Goal: Task Accomplishment & Management: Use online tool/utility

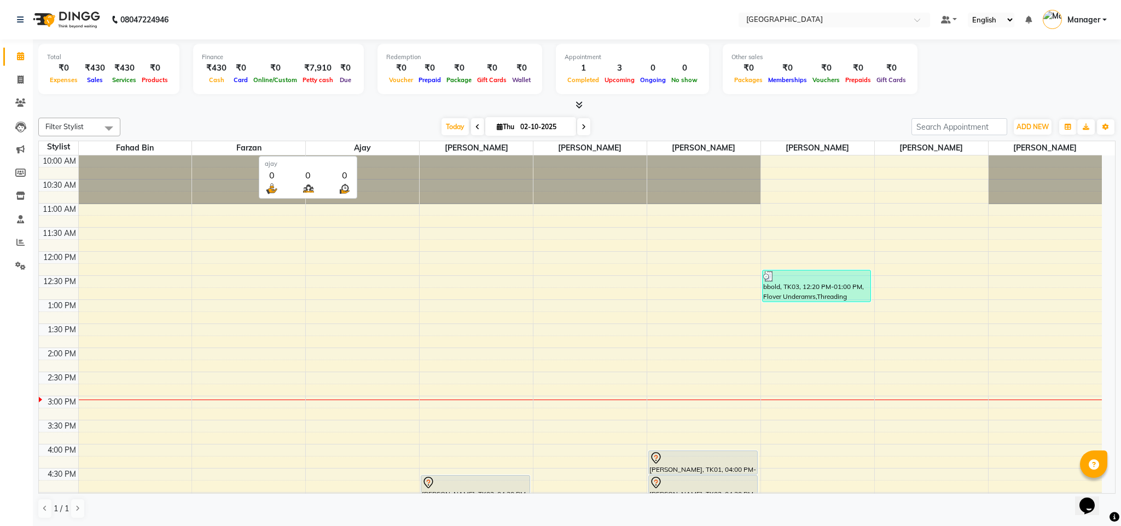
scroll to position [120, 0]
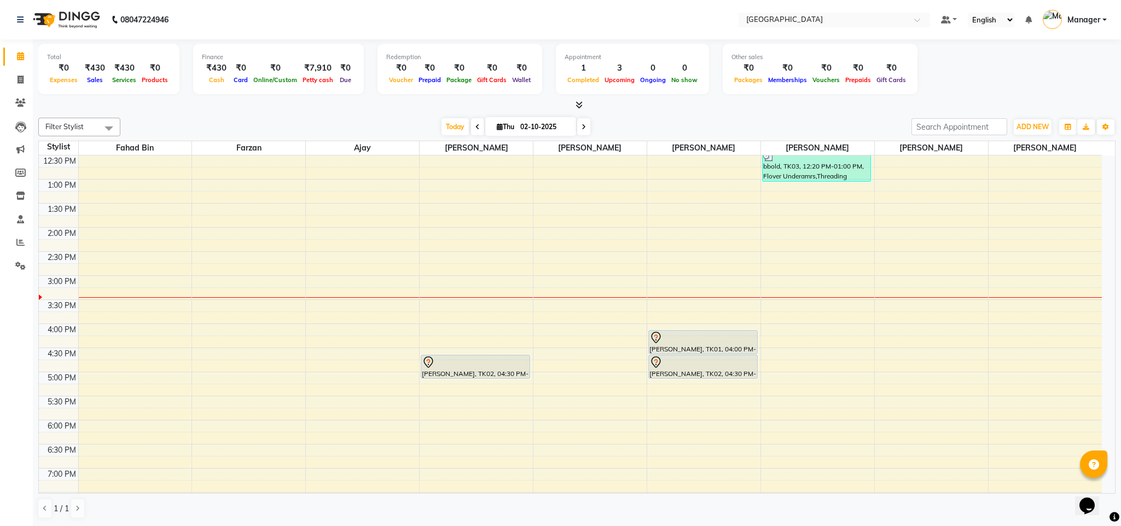
click at [388, 119] on div "Today Thu 02-10-2025" at bounding box center [516, 127] width 780 height 16
click at [579, 122] on span at bounding box center [583, 126] width 13 height 17
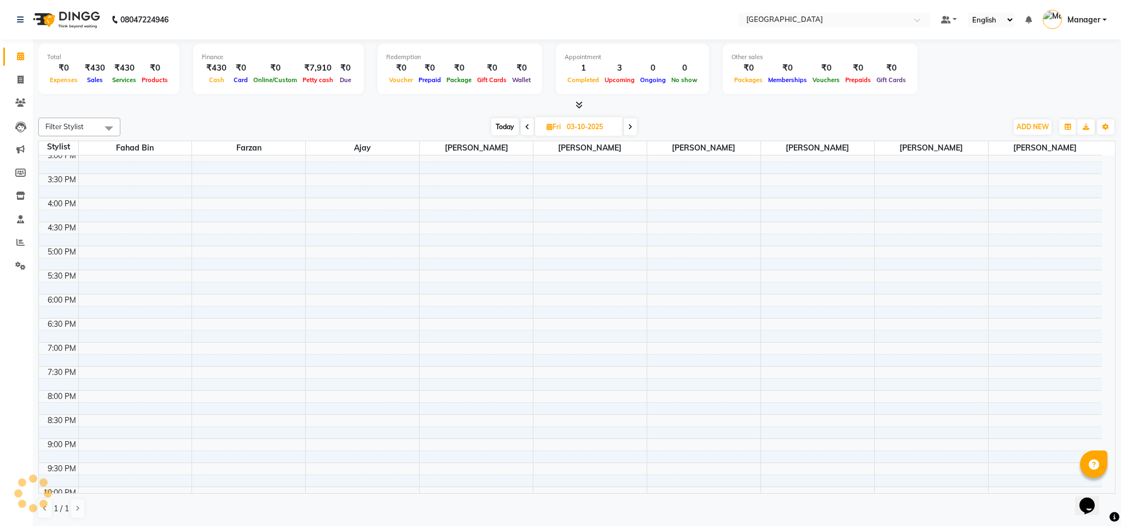
scroll to position [247, 0]
click at [630, 125] on icon at bounding box center [630, 127] width 4 height 7
type input "04-10-2025"
click at [160, 160] on div "10:00 AM 10:30 AM 11:00 AM 11:30 AM 12:00 PM 12:30 PM 1:00 PM 1:30 PM 2:00 PM 2…" at bounding box center [570, 221] width 1063 height 625
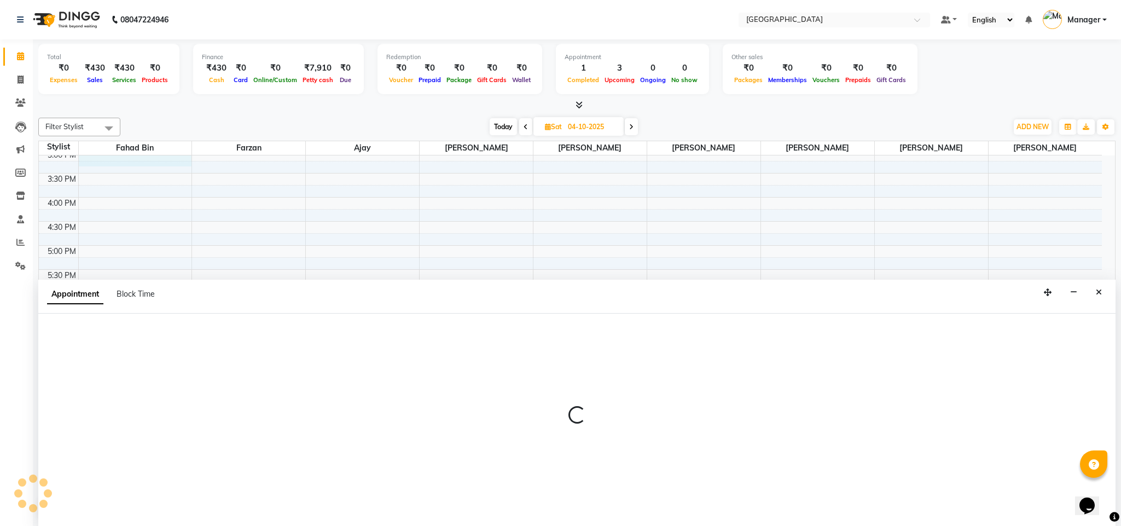
select select "82525"
select select "tentative"
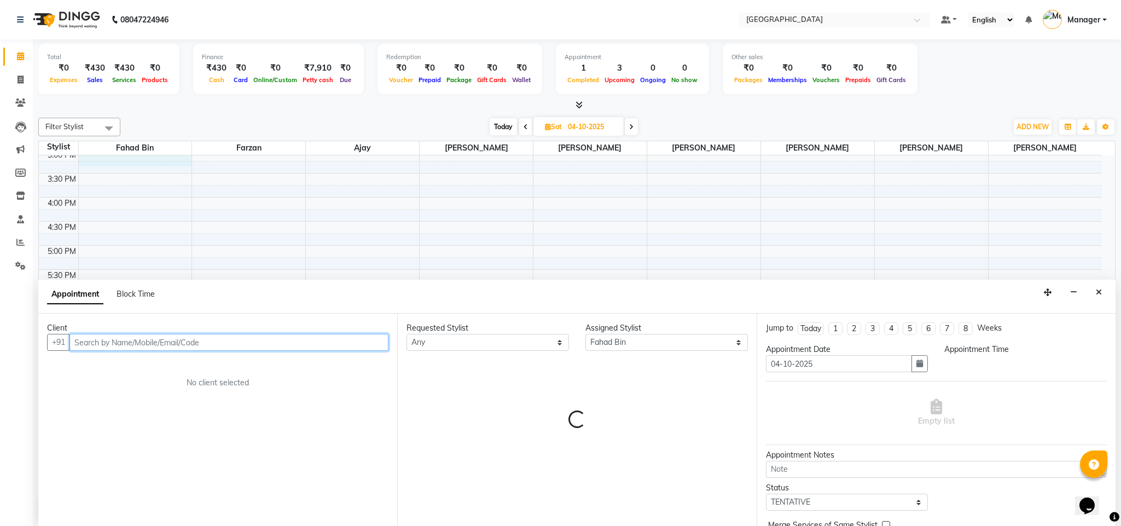
select select "900"
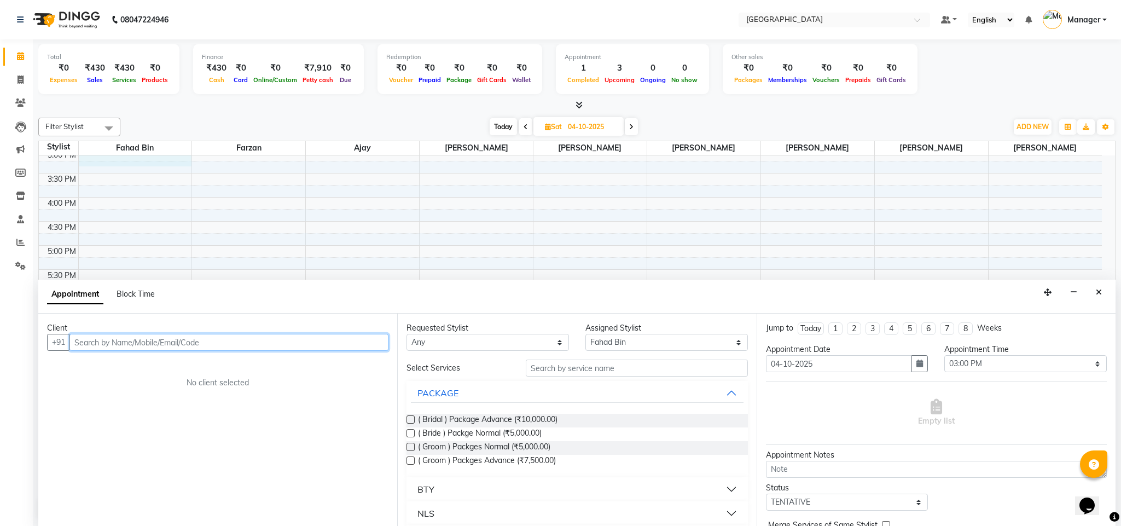
click at [230, 345] on input "text" at bounding box center [228, 342] width 319 height 17
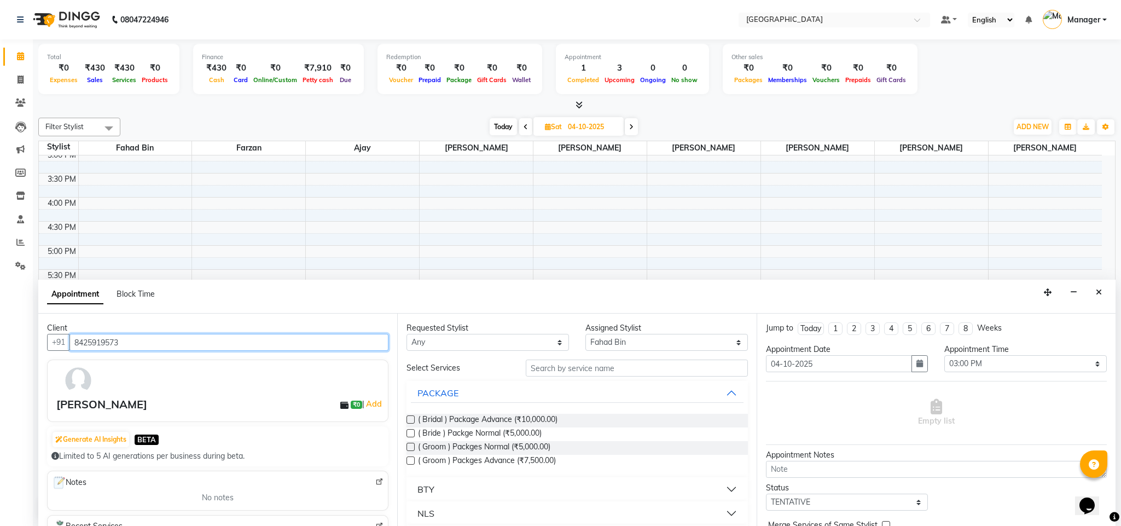
type input "8425919573"
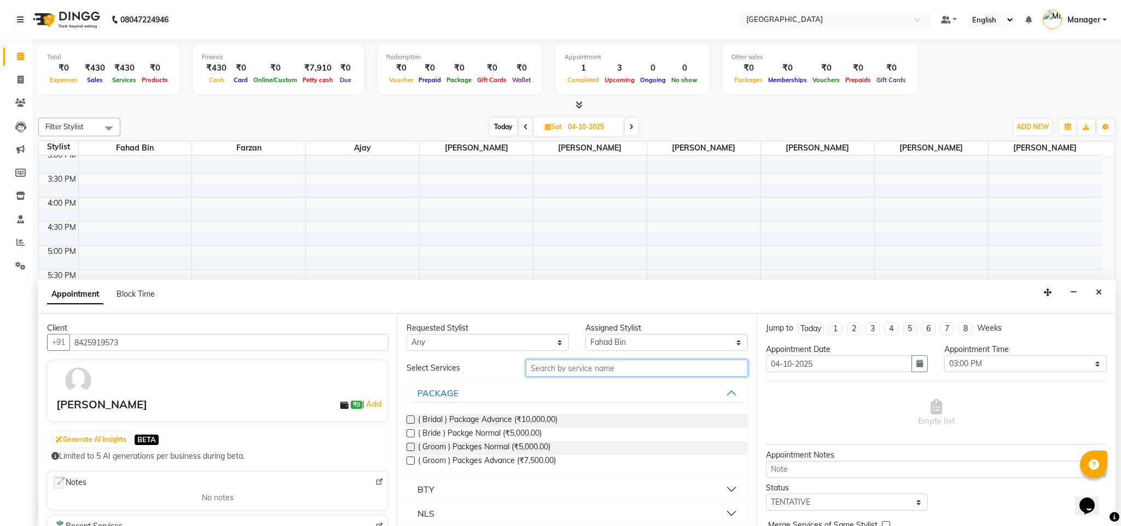
click at [540, 369] on input "text" at bounding box center [637, 367] width 222 height 17
type input "nano"
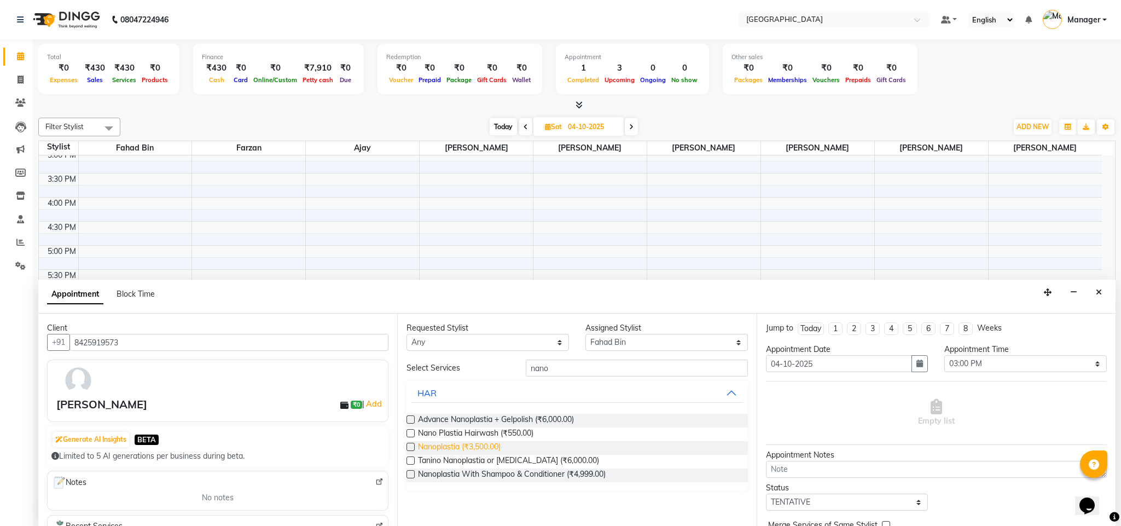
click at [455, 450] on span "Nanoplastia (₹3,500.00)" at bounding box center [459, 448] width 83 height 14
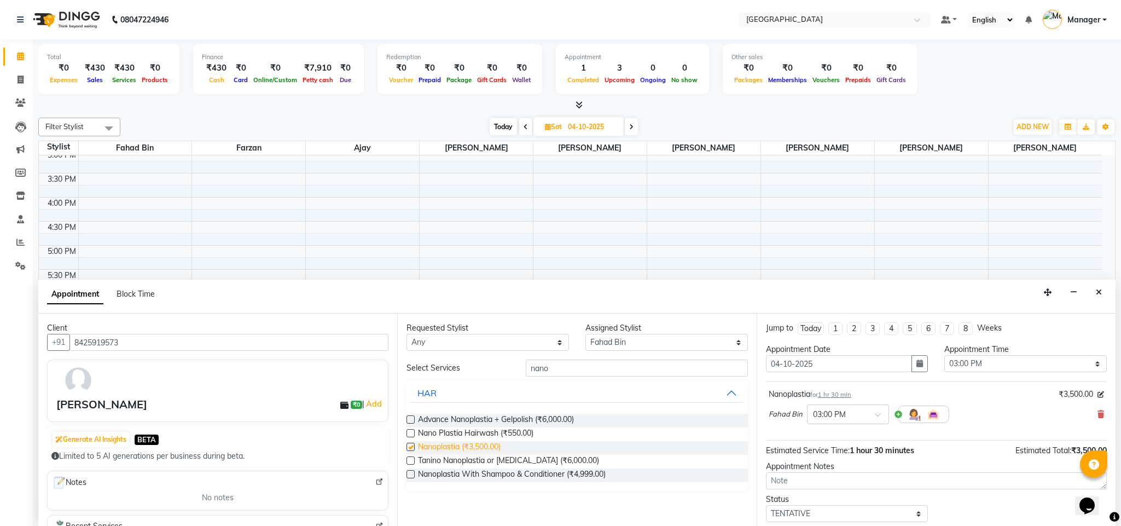
checkbox input "false"
click at [627, 349] on select "Select ajay Fahad Bin farzan [PERSON_NAME] [PERSON_NAME] [PERSON_NAME] [PERSON_…" at bounding box center [666, 342] width 162 height 17
select select "86662"
click at [585, 334] on select "Select ajay Fahad Bin farzan [PERSON_NAME] [PERSON_NAME] [PERSON_NAME] [PERSON_…" at bounding box center [666, 342] width 162 height 17
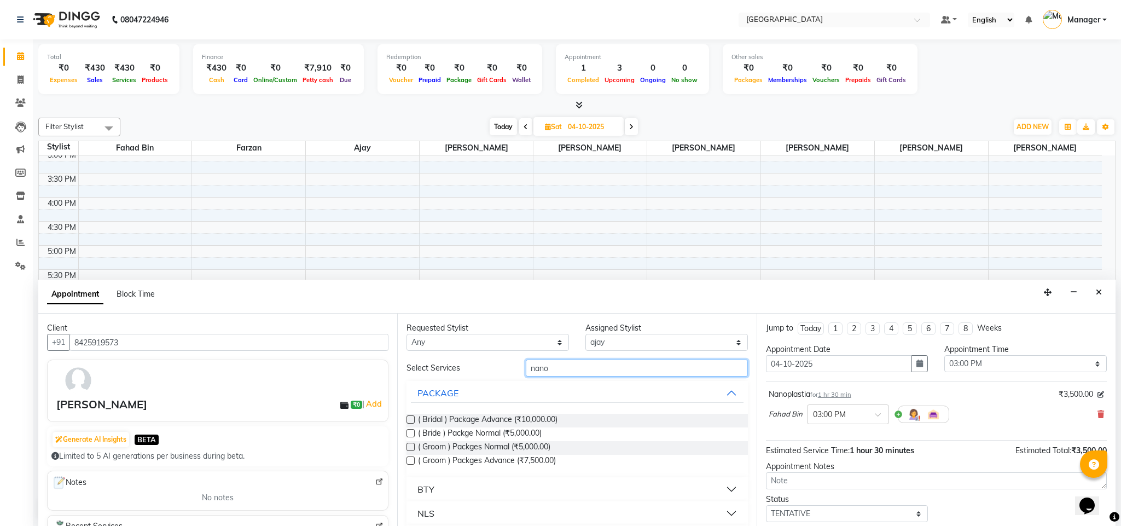
click at [568, 369] on input "nano" at bounding box center [637, 367] width 222 height 17
type input "nano"
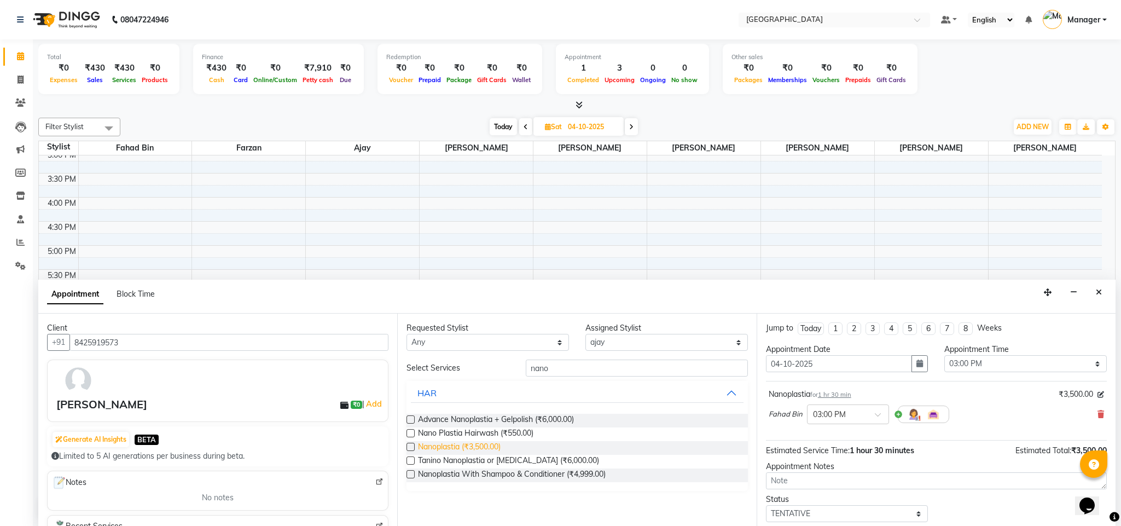
click at [471, 448] on span "Nanoplastia (₹3,500.00)" at bounding box center [459, 448] width 83 height 14
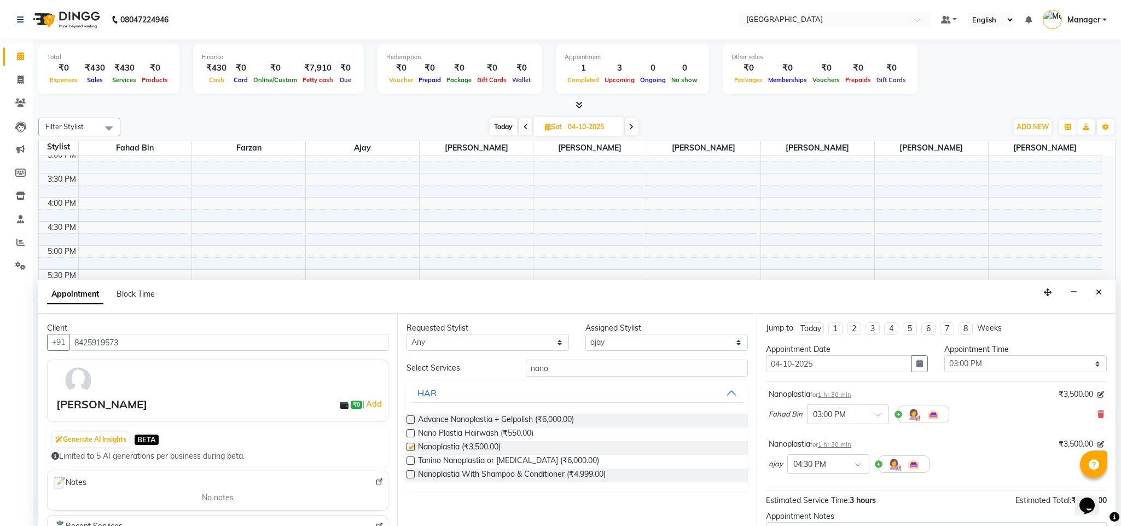
checkbox input "false"
click at [842, 473] on div "× 04:30 PM" at bounding box center [828, 464] width 82 height 20
click at [827, 503] on div "03:00 PM" at bounding box center [828, 494] width 81 height 20
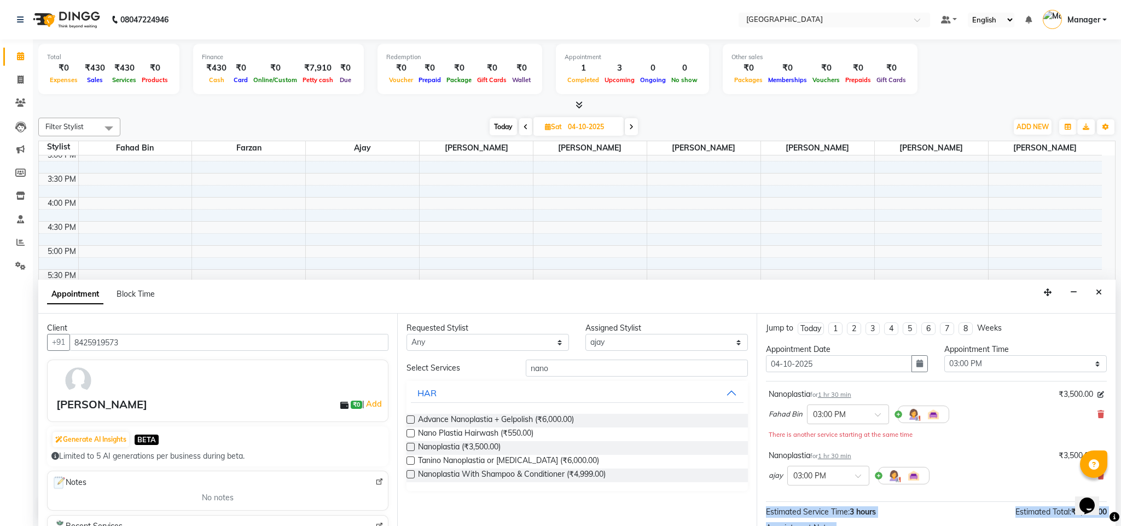
drag, startPoint x: 1106, startPoint y: 459, endPoint x: 1109, endPoint y: 469, distance: 10.4
click at [1109, 469] on body "08047224946 Select Location × [GEOGRAPHIC_DATA], Mg Road Default Panel My Panel…" at bounding box center [560, 263] width 1121 height 526
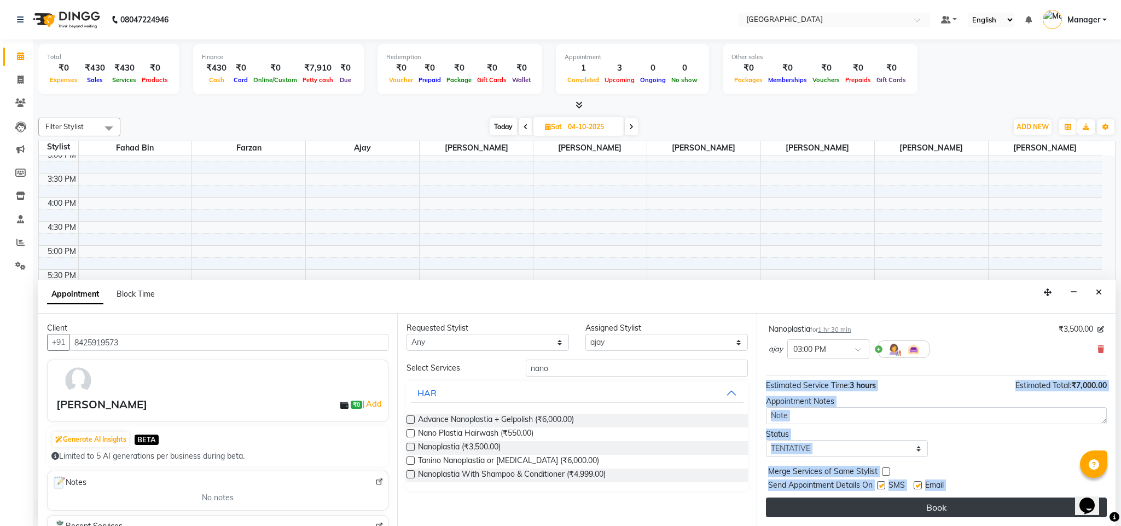
click at [1033, 504] on button "Book" at bounding box center [936, 507] width 341 height 20
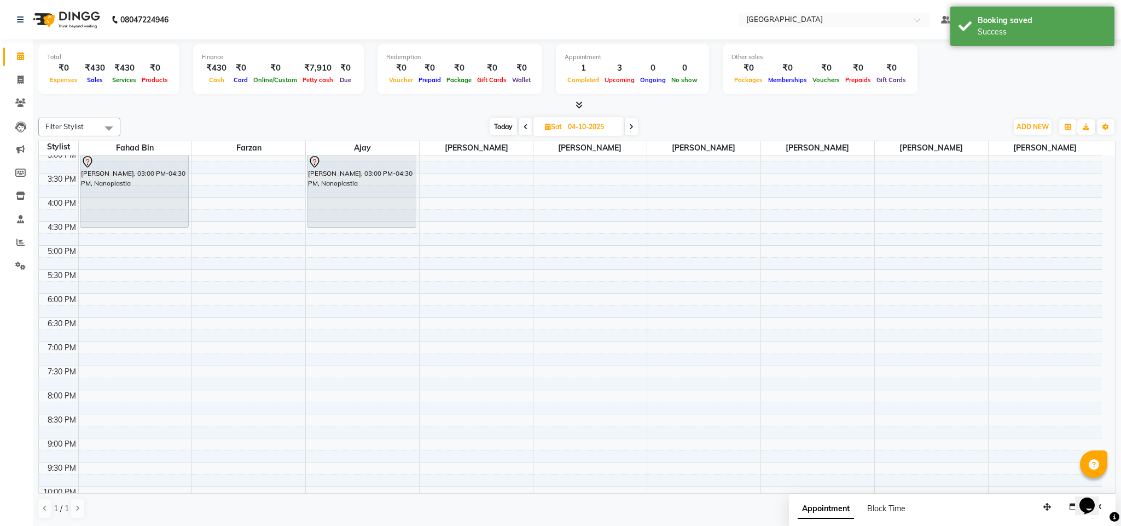
click at [936, 125] on div "[DATE] [DATE]" at bounding box center [564, 127] width 876 height 16
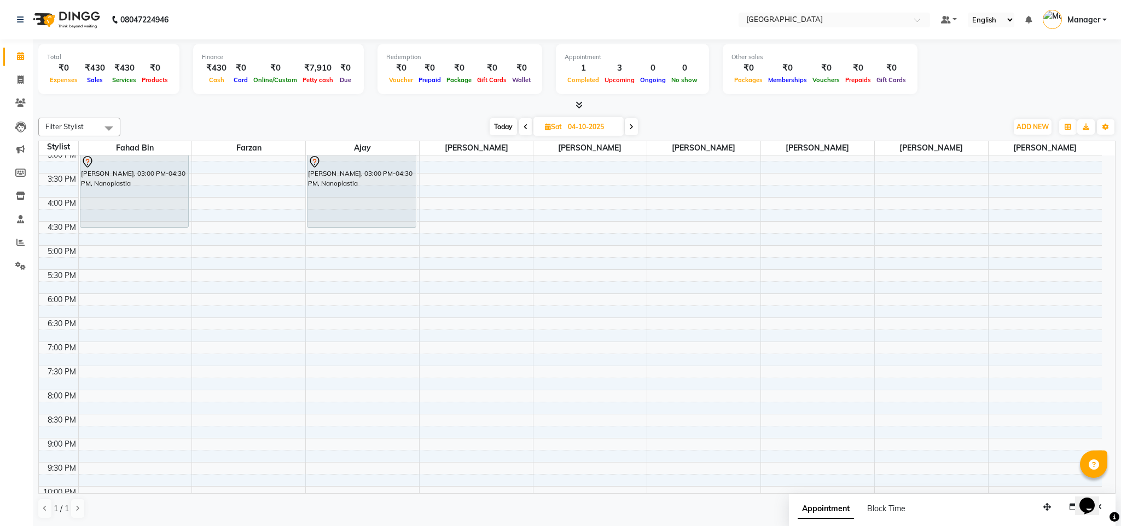
click at [450, 107] on div at bounding box center [576, 105] width 1077 height 11
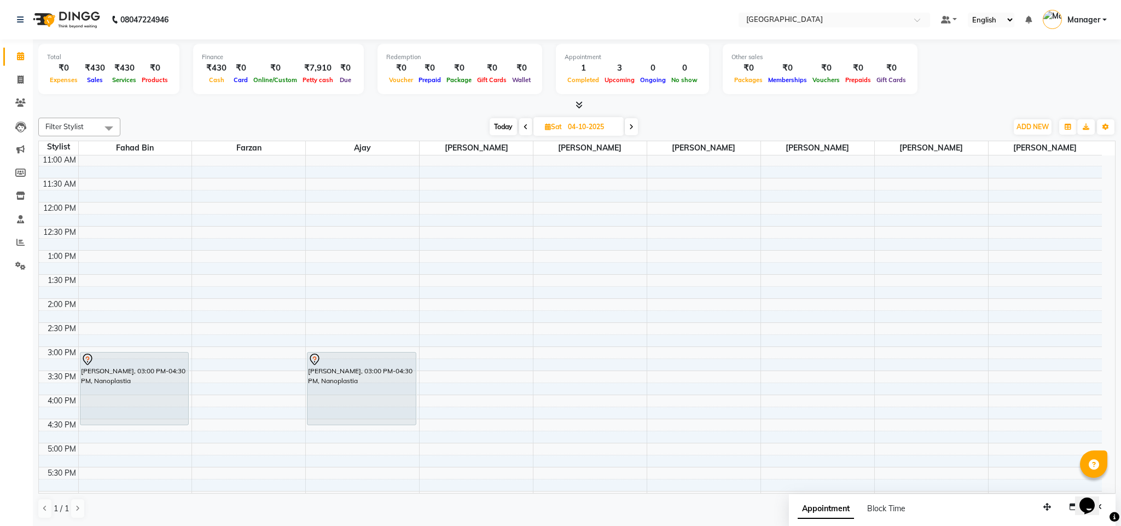
scroll to position [48, 0]
click at [575, 102] on icon at bounding box center [578, 105] width 7 height 8
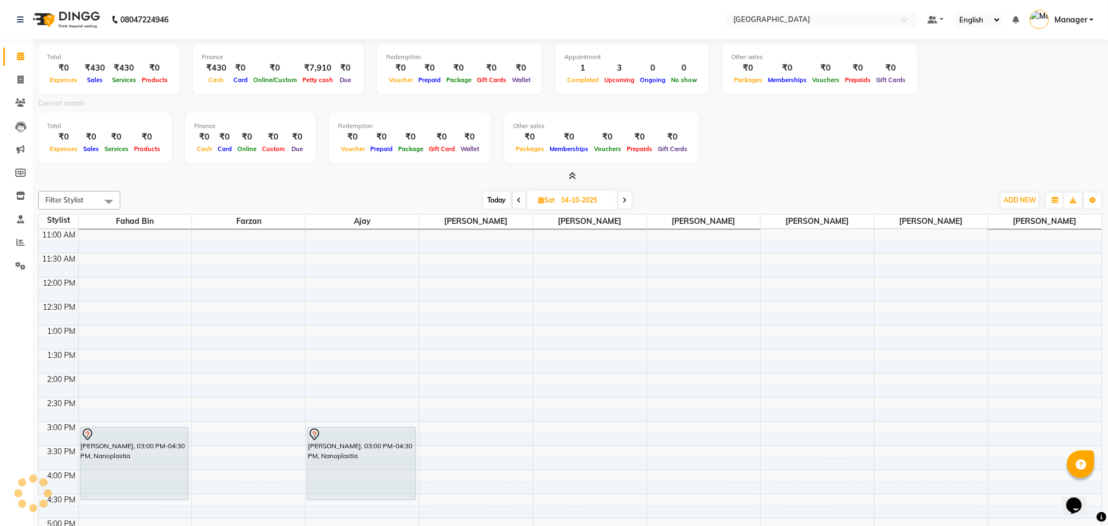
click at [575, 102] on div "Current month" at bounding box center [570, 104] width 1081 height 15
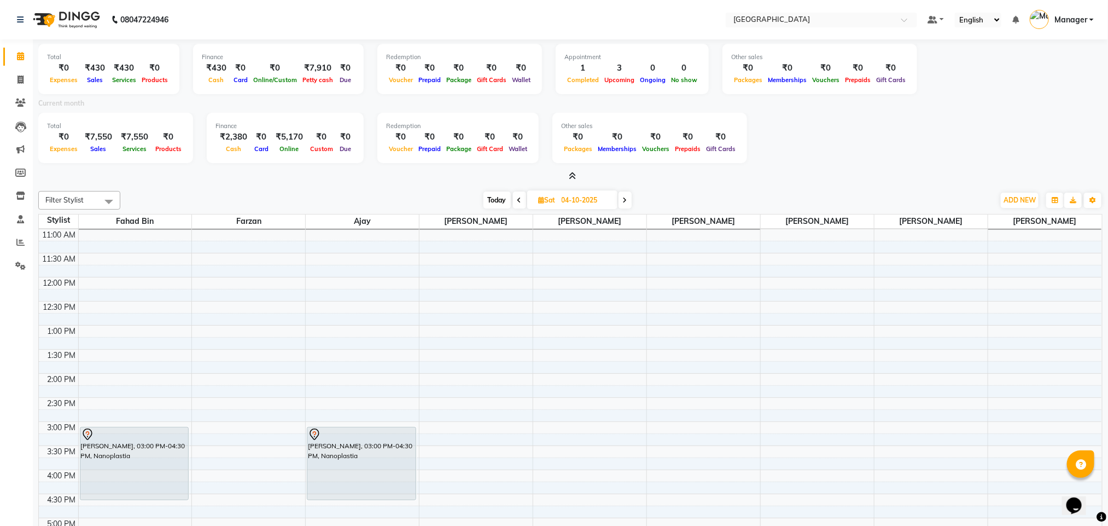
click at [576, 181] on span at bounding box center [570, 176] width 11 height 11
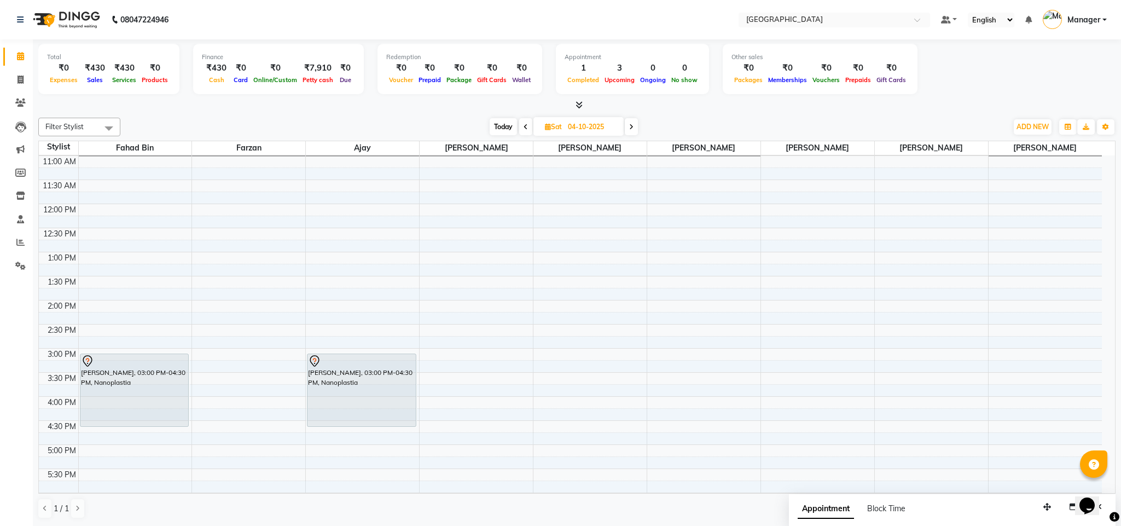
click at [508, 127] on span "Today" at bounding box center [502, 126] width 27 height 17
type input "02-10-2025"
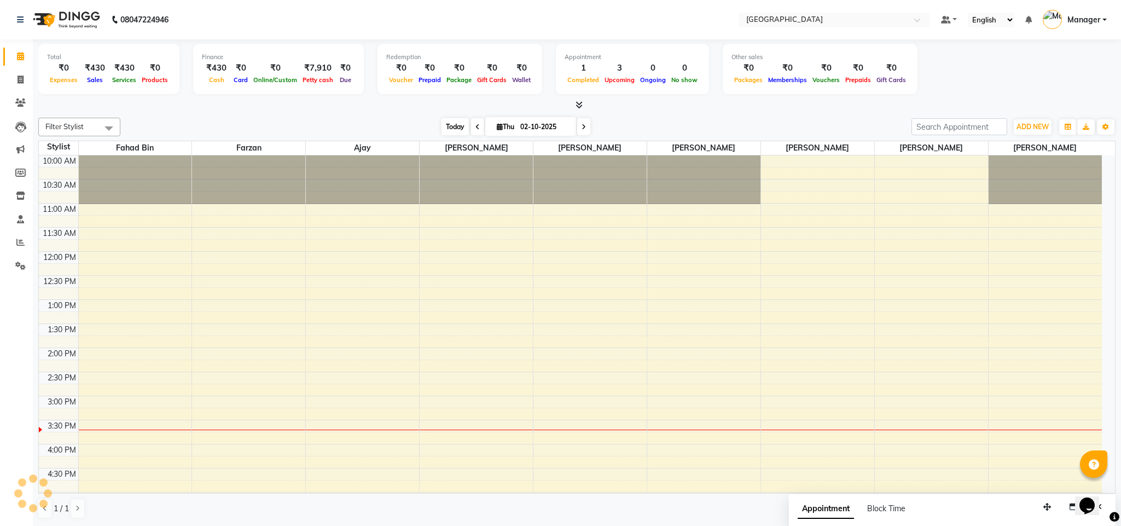
scroll to position [246, 0]
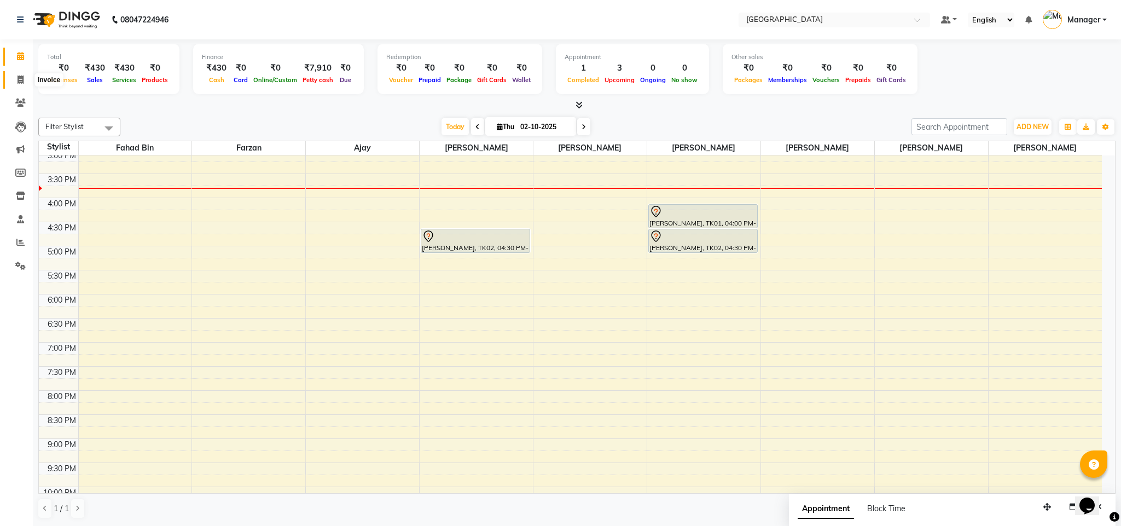
click at [28, 75] on span at bounding box center [20, 80] width 19 height 13
select select "service"
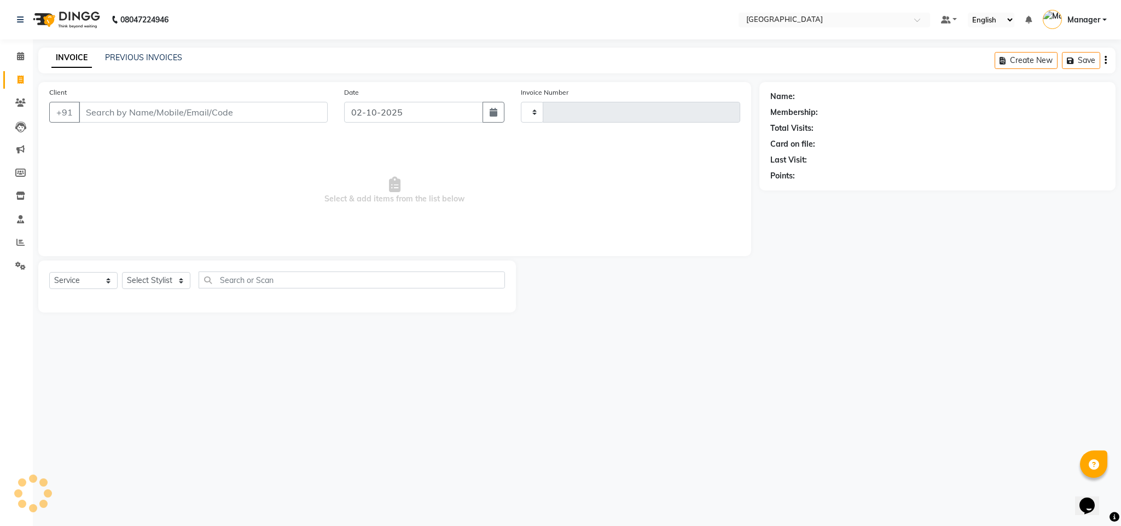
type input "2755"
select select "7353"
type input "9967662405"
click at [283, 119] on button "Add Client" at bounding box center [299, 112] width 56 height 21
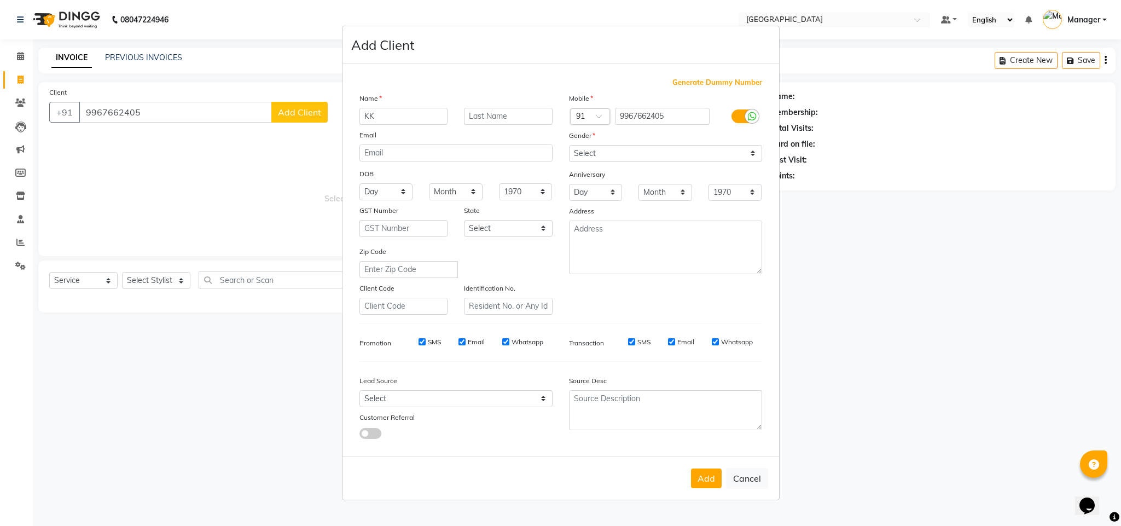
type input "K"
type input "Kh"
click at [649, 118] on input "9967662405" at bounding box center [662, 116] width 95 height 17
type input "9967442405"
click at [421, 123] on input "Kh" at bounding box center [403, 116] width 89 height 17
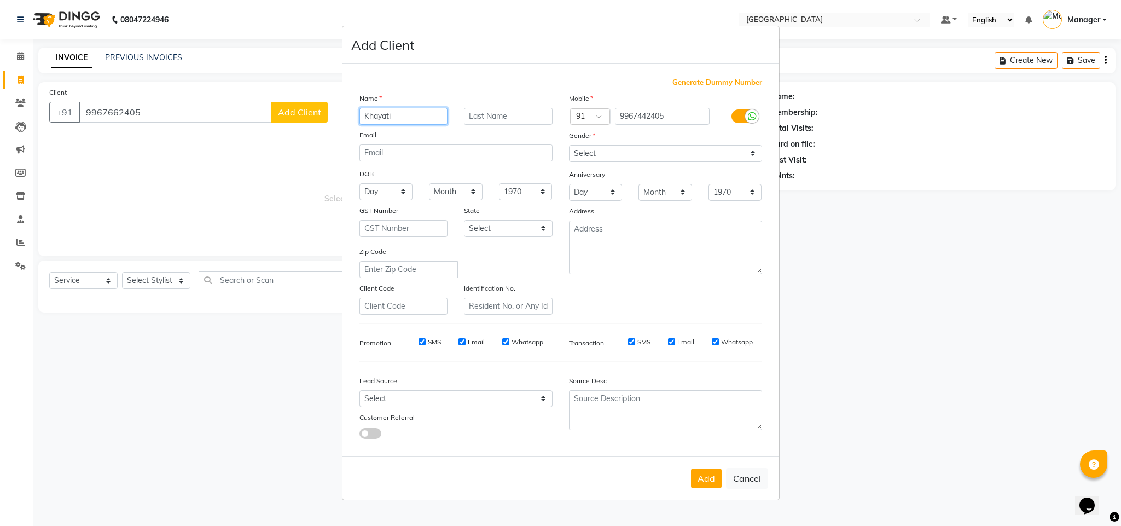
type input "Khayati"
click at [645, 159] on select "Select [DEMOGRAPHIC_DATA] [DEMOGRAPHIC_DATA] Other Prefer Not To Say" at bounding box center [665, 153] width 193 height 17
select select "[DEMOGRAPHIC_DATA]"
click at [569, 145] on select "Select [DEMOGRAPHIC_DATA] [DEMOGRAPHIC_DATA] Other Prefer Not To Say" at bounding box center [665, 153] width 193 height 17
click at [709, 481] on button "Add" at bounding box center [706, 478] width 31 height 20
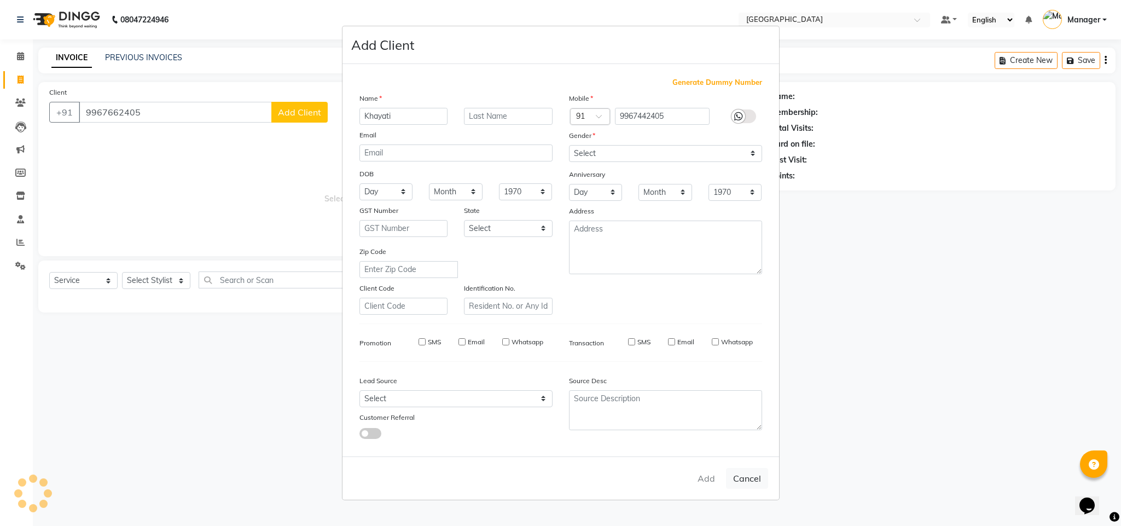
type input "9967442405"
select select
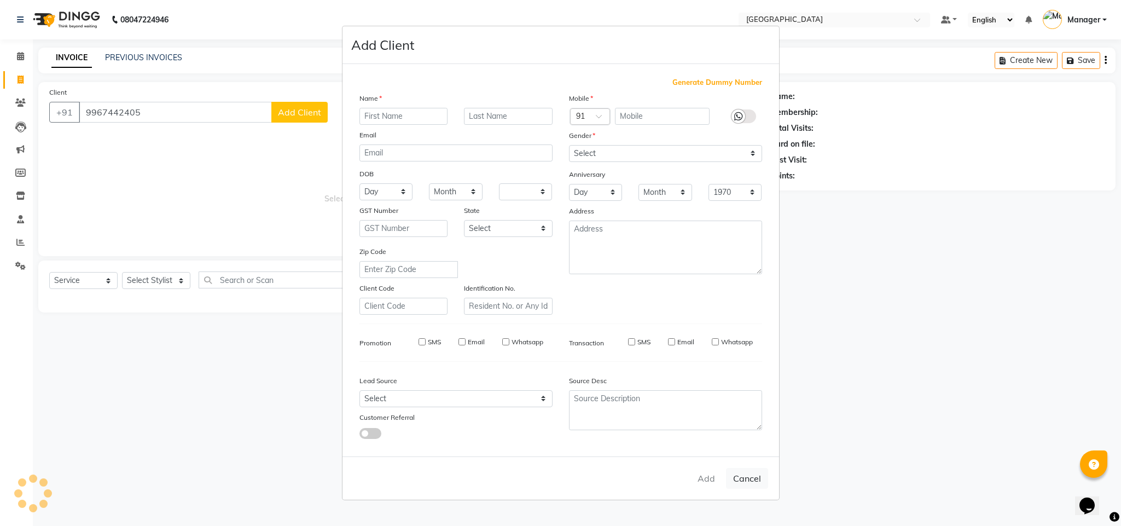
select select
checkbox input "false"
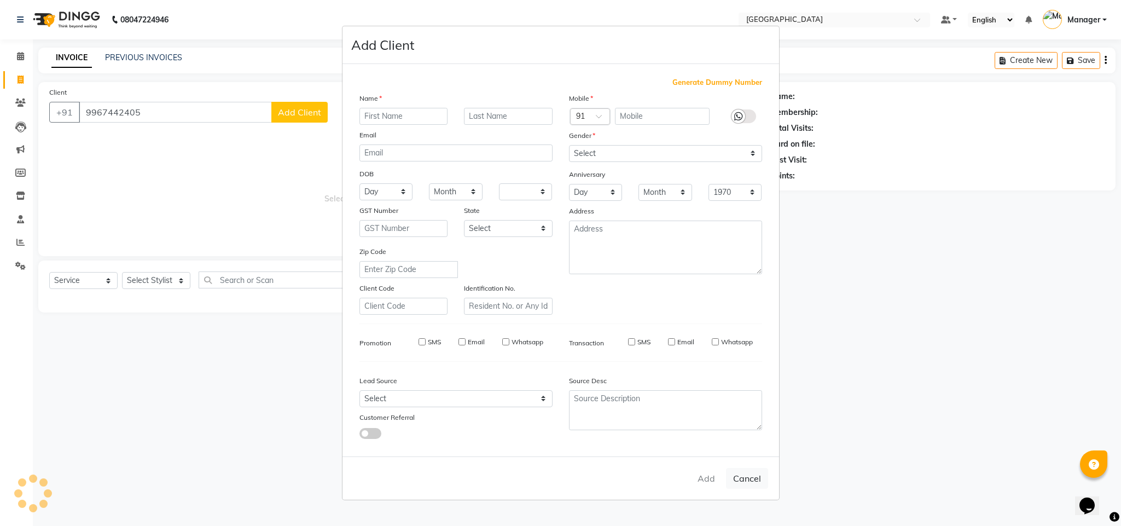
checkbox input "false"
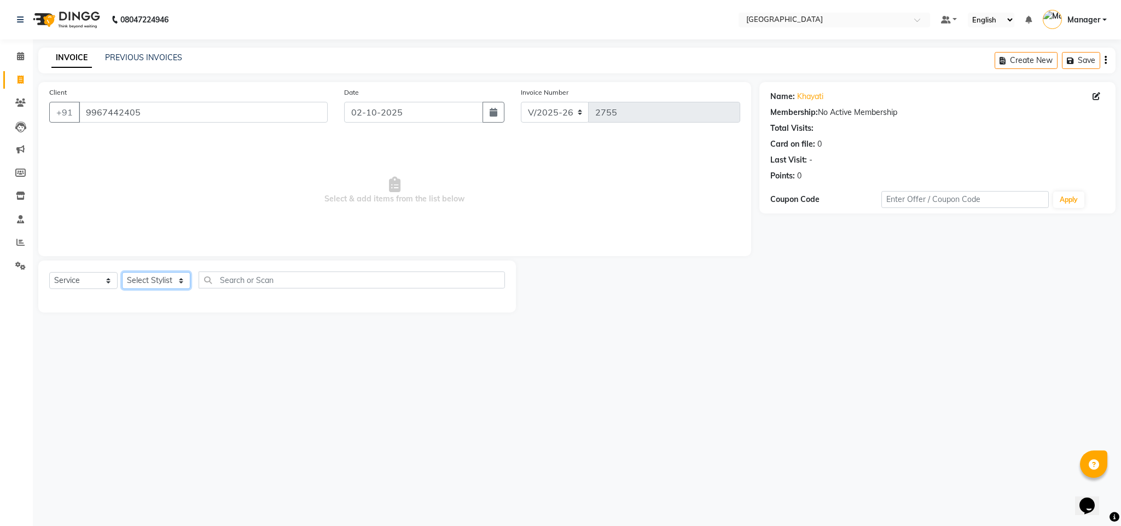
click at [176, 281] on select "Select Stylist ajay Fahad Bin farzan [PERSON_NAME] [PERSON_NAME] [PERSON_NAME] …" at bounding box center [156, 280] width 68 height 17
select select "82525"
click at [122, 272] on select "Select Stylist ajay Fahad Bin farzan [PERSON_NAME] [PERSON_NAME] [PERSON_NAME] …" at bounding box center [156, 280] width 68 height 17
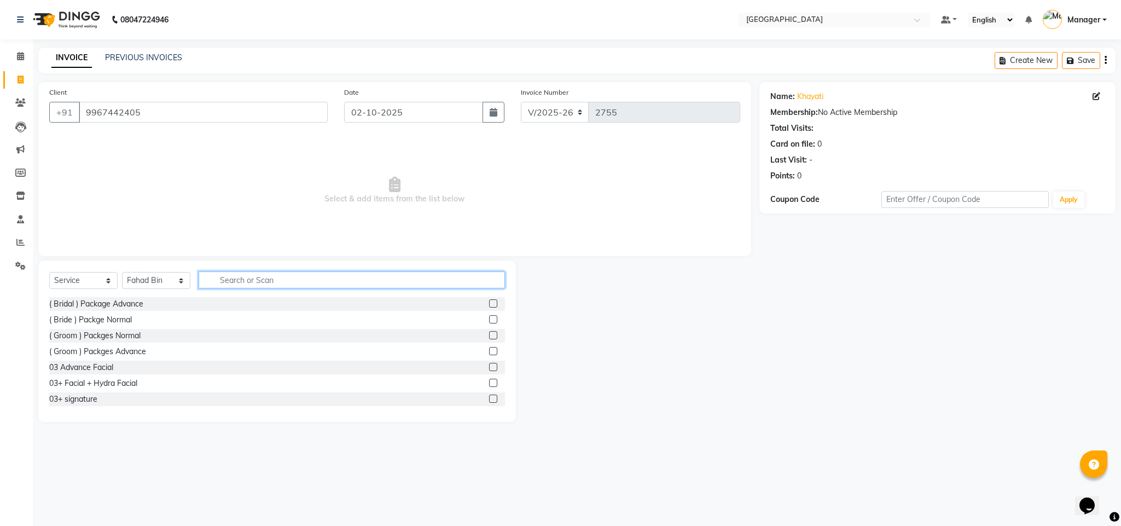
click at [320, 286] on input "text" at bounding box center [352, 279] width 306 height 17
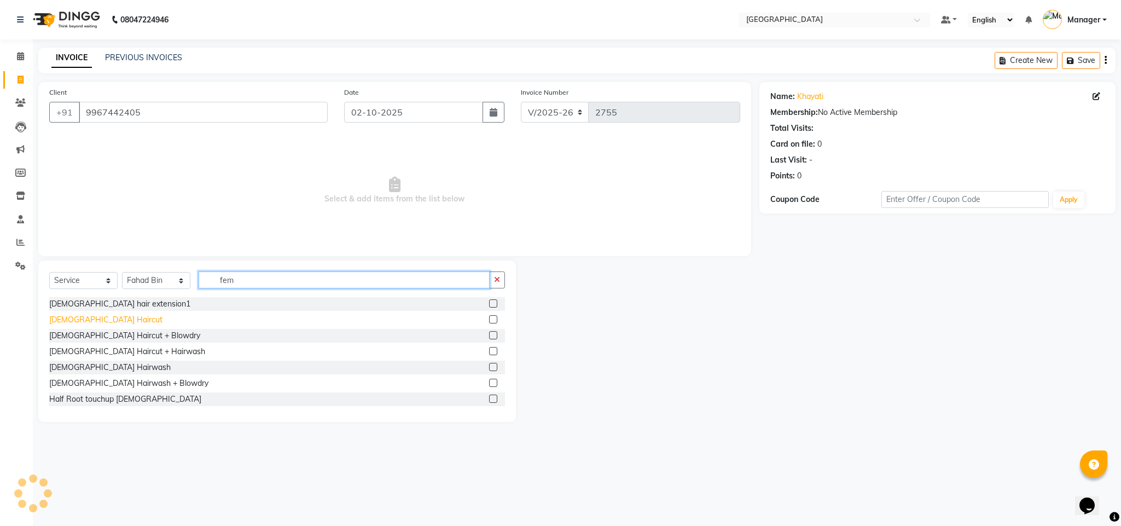
type input "fem"
click at [102, 318] on div "[DEMOGRAPHIC_DATA] Haircut" at bounding box center [105, 319] width 113 height 11
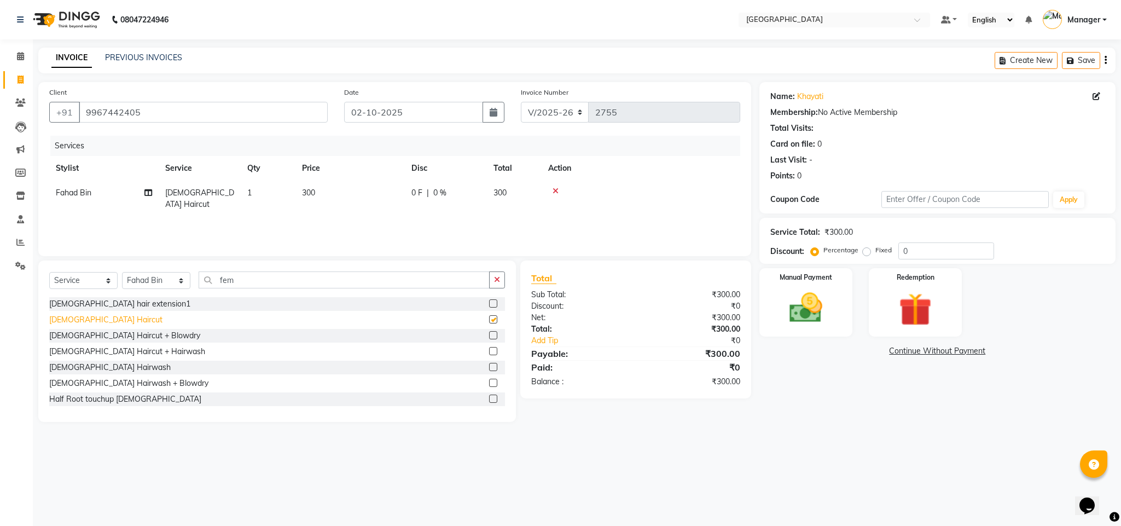
checkbox input "false"
click at [806, 312] on img at bounding box center [806, 307] width 56 height 39
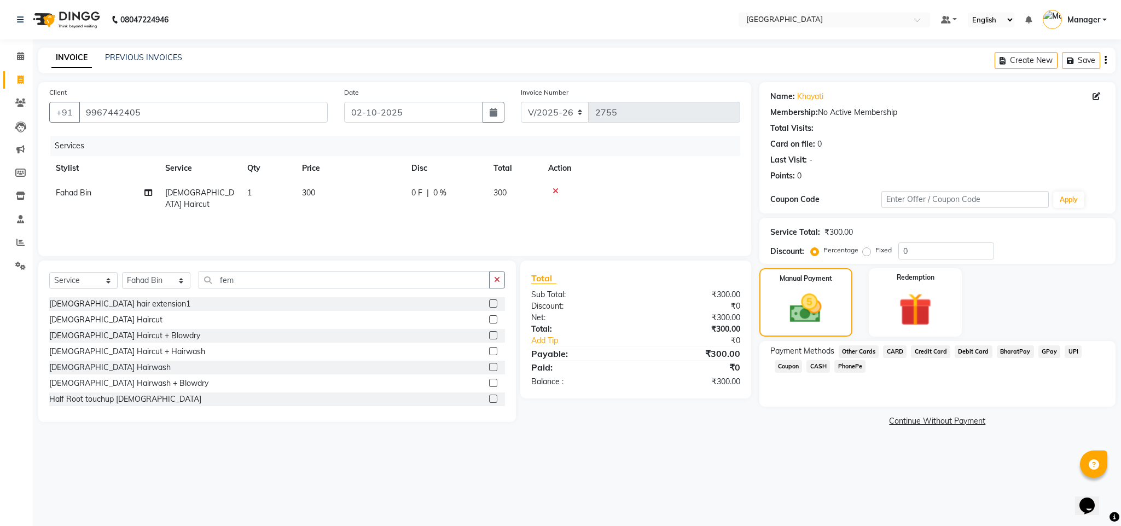
click at [814, 368] on span "CASH" at bounding box center [818, 366] width 24 height 13
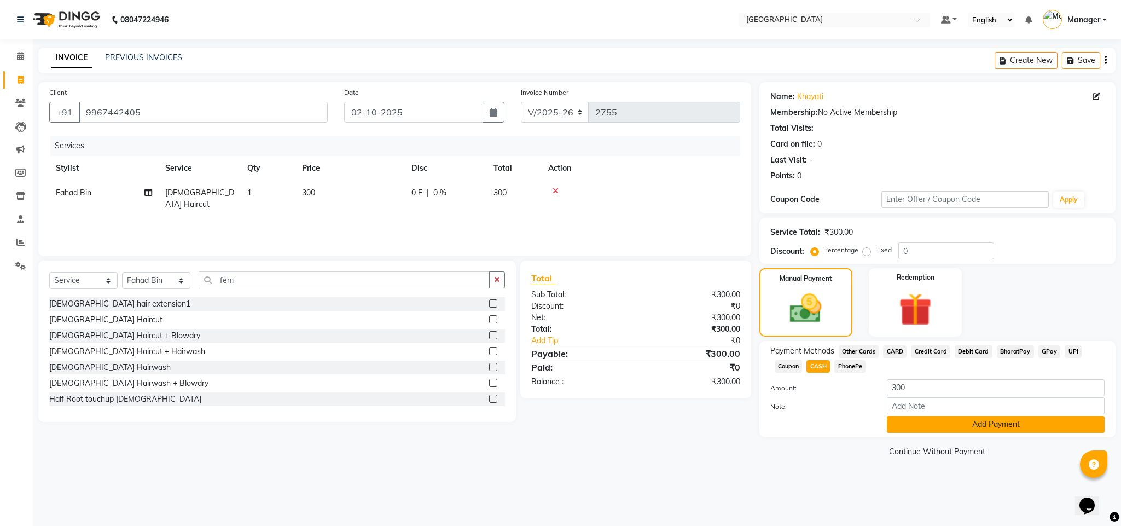
click at [909, 418] on button "Add Payment" at bounding box center [996, 424] width 218 height 17
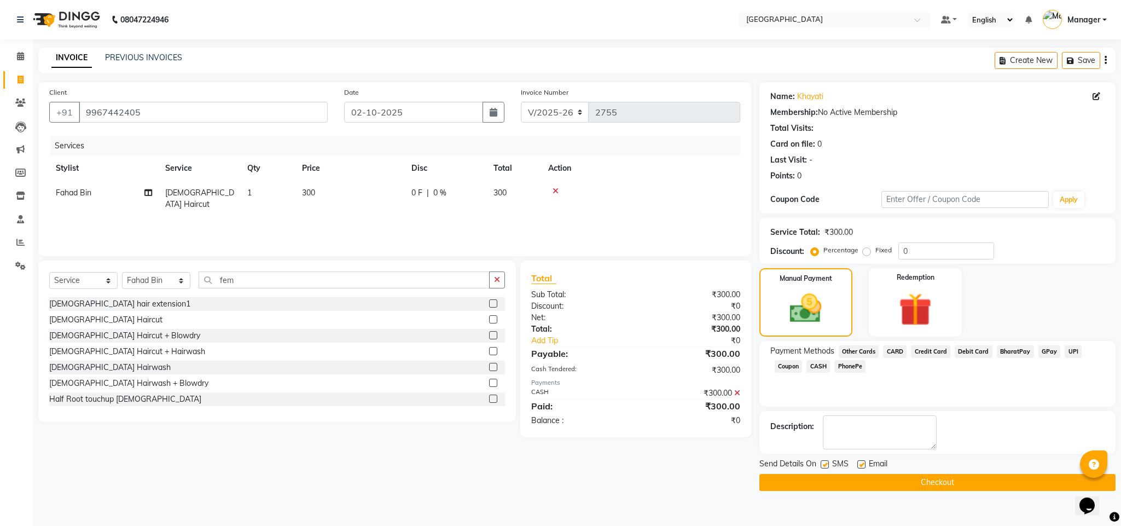
click at [918, 476] on button "Checkout" at bounding box center [937, 482] width 356 height 17
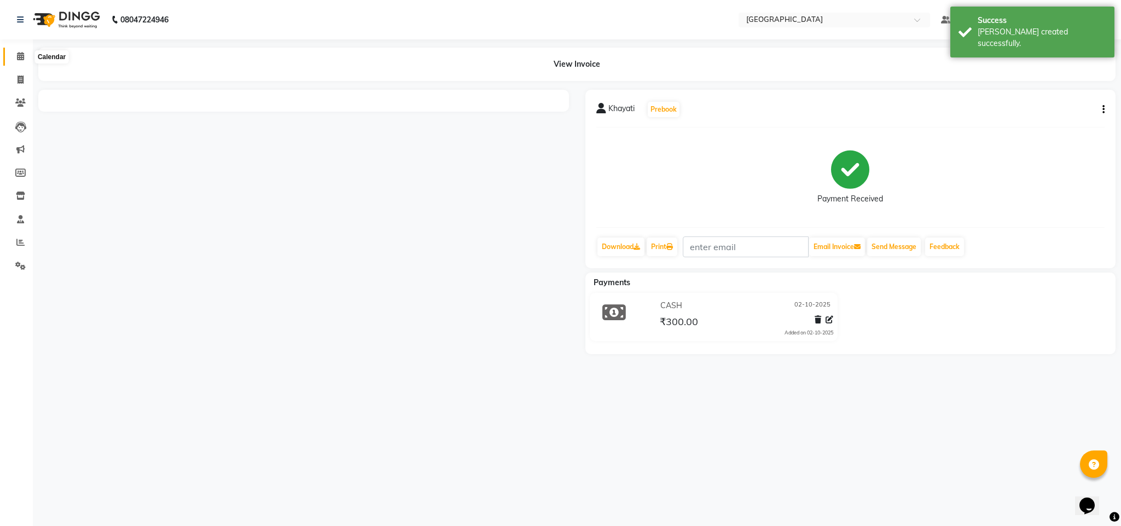
click at [20, 55] on icon at bounding box center [20, 56] width 7 height 8
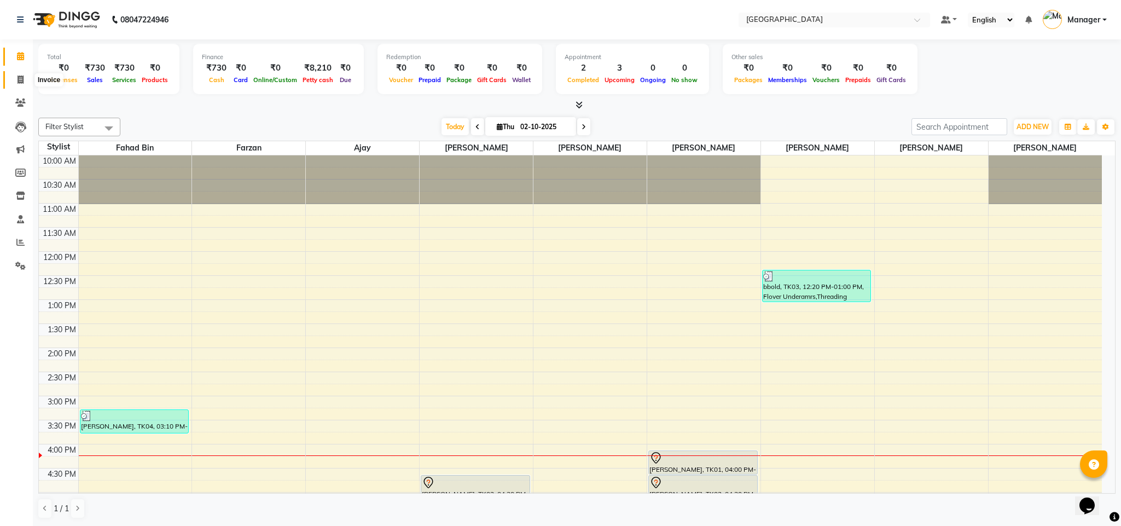
click at [25, 74] on span at bounding box center [20, 80] width 19 height 13
select select "service"
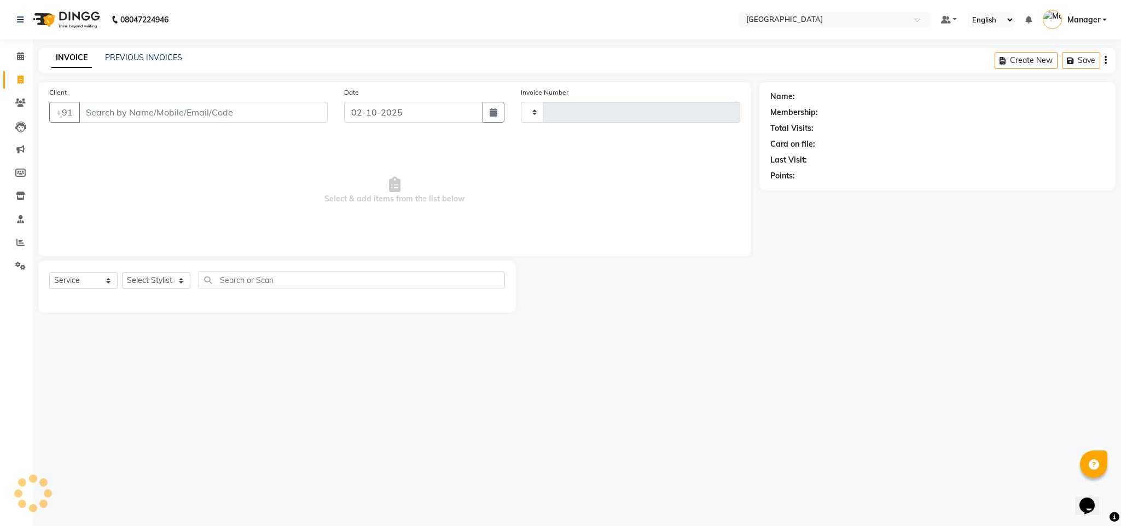
type input "2756"
select select "7353"
click at [143, 112] on input "Client" at bounding box center [203, 112] width 249 height 21
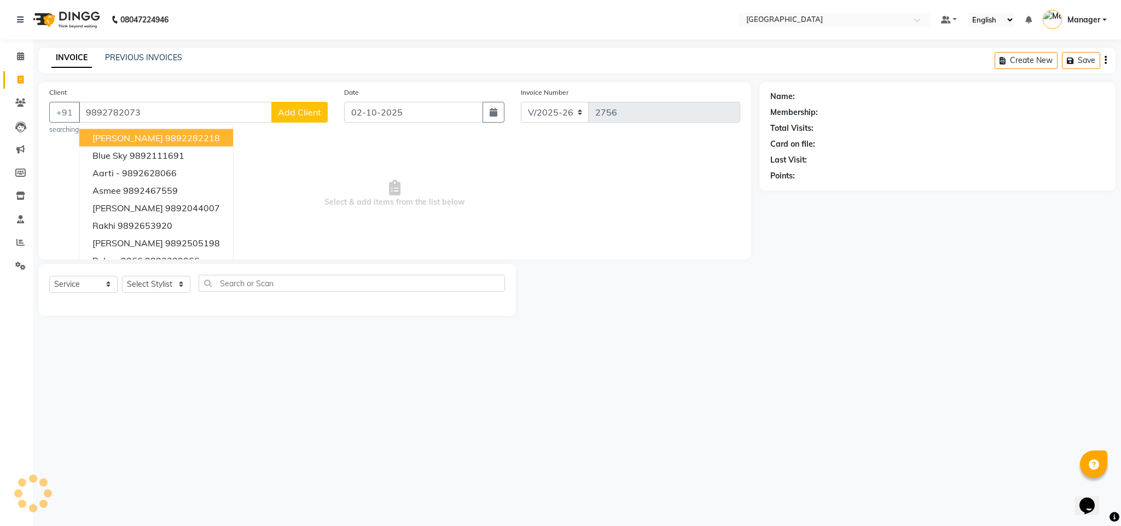
type input "9892782073"
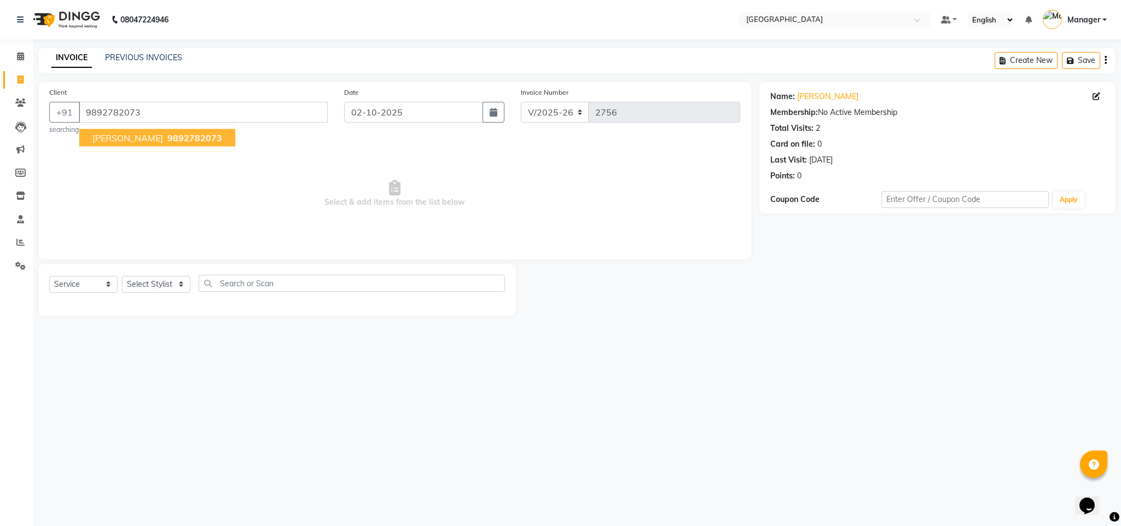
click at [167, 138] on span "9892782073" at bounding box center [194, 137] width 55 height 11
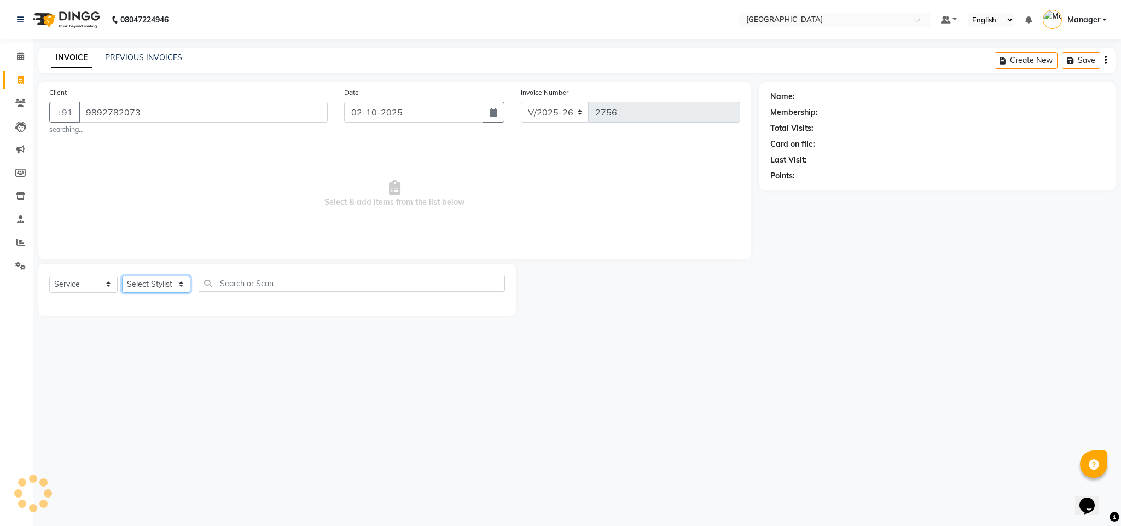
click at [148, 279] on select "Select Stylist ajay Fahad Bin farzan [PERSON_NAME] [PERSON_NAME] [PERSON_NAME] …" at bounding box center [156, 284] width 68 height 17
select select "63648"
click at [122, 276] on select "Select Stylist ajay Fahad Bin farzan [PERSON_NAME] [PERSON_NAME] [PERSON_NAME] …" at bounding box center [156, 284] width 68 height 17
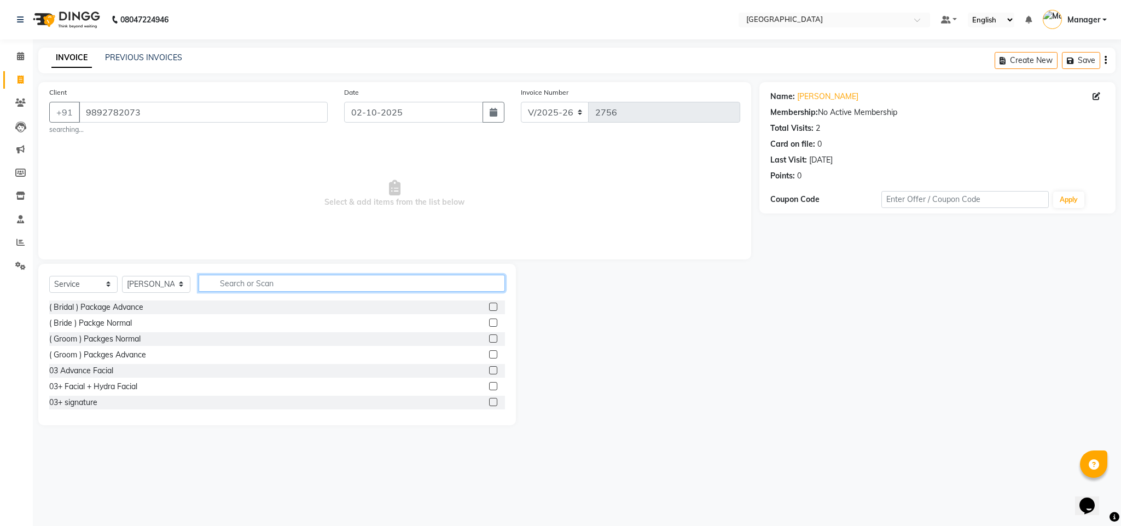
click at [301, 282] on input "text" at bounding box center [352, 283] width 306 height 17
type input "th"
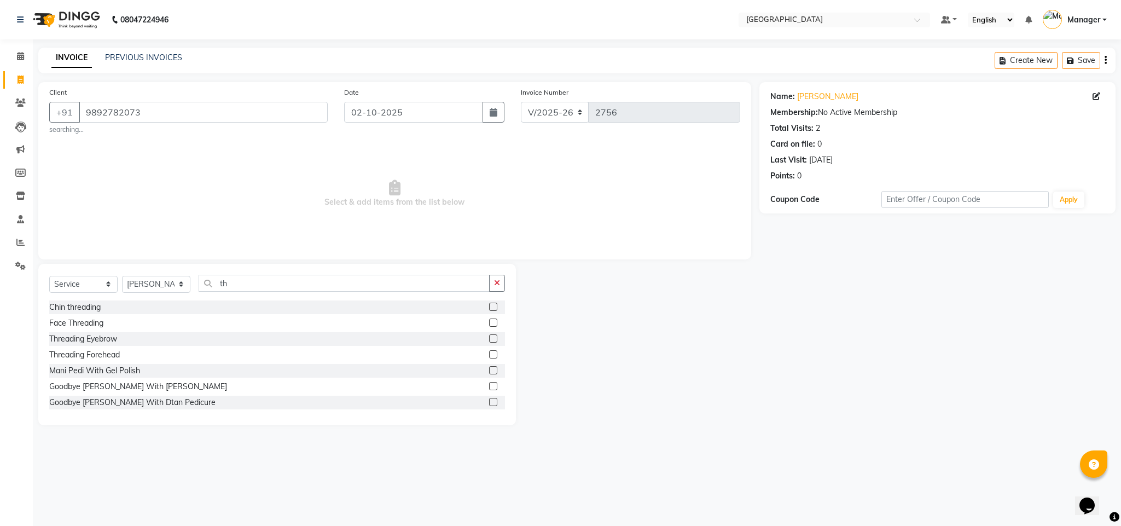
click at [489, 340] on label at bounding box center [493, 338] width 8 height 8
click at [489, 340] on input "checkbox" at bounding box center [492, 338] width 7 height 7
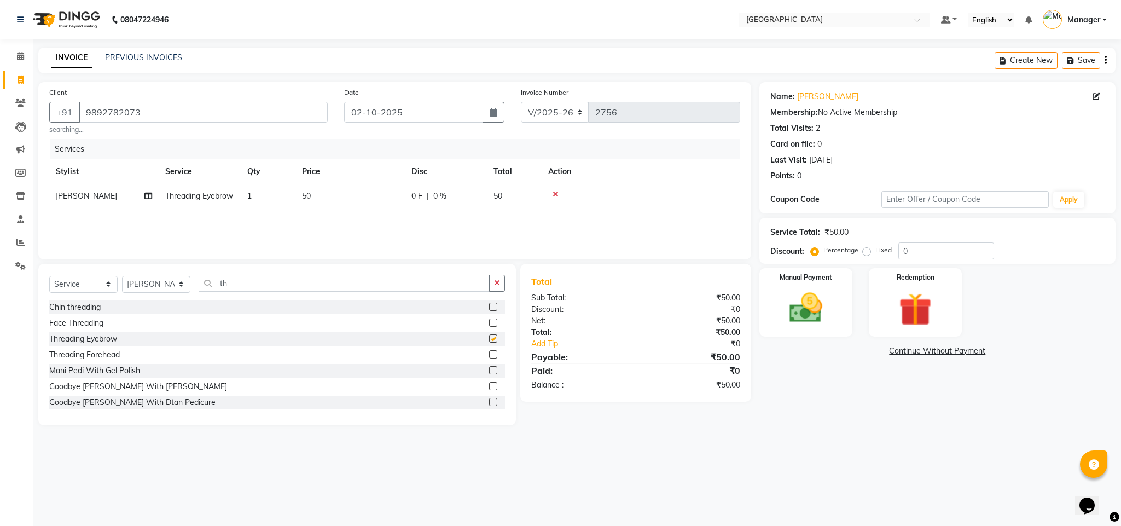
checkbox input "false"
click at [811, 317] on img at bounding box center [806, 307] width 56 height 39
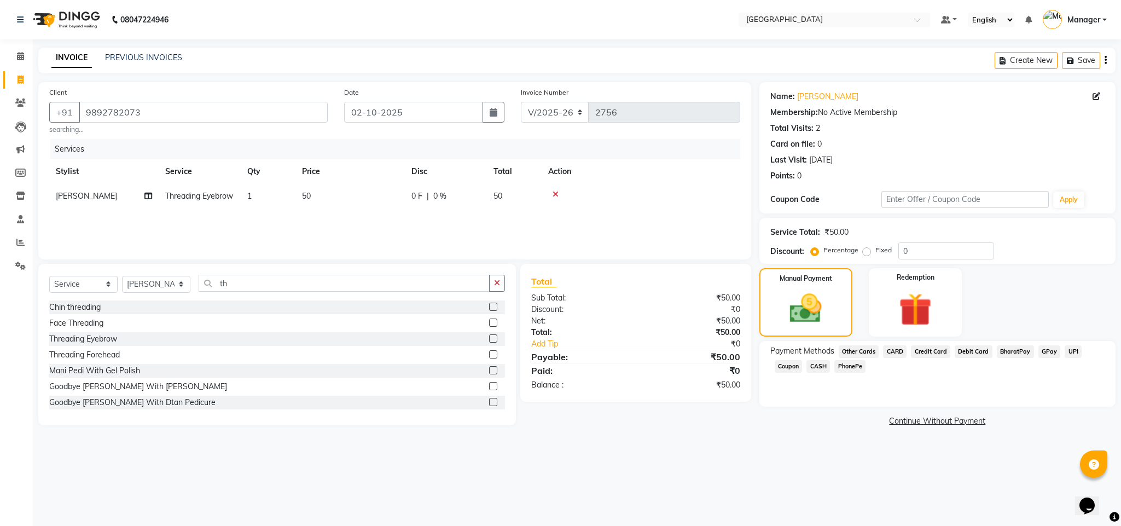
click at [1039, 348] on span "GPay" at bounding box center [1049, 351] width 22 height 13
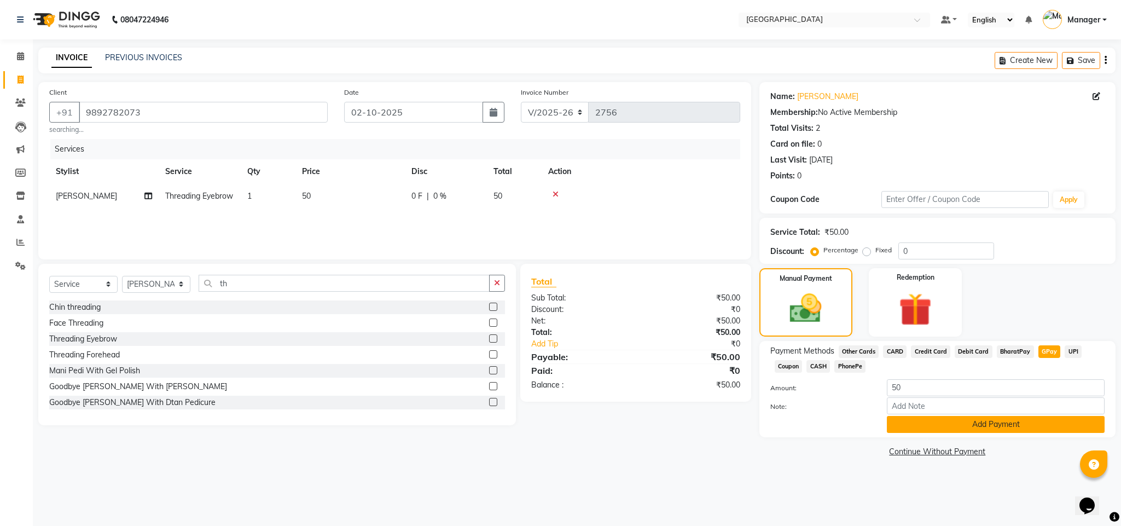
click at [1049, 417] on button "Add Payment" at bounding box center [996, 424] width 218 height 17
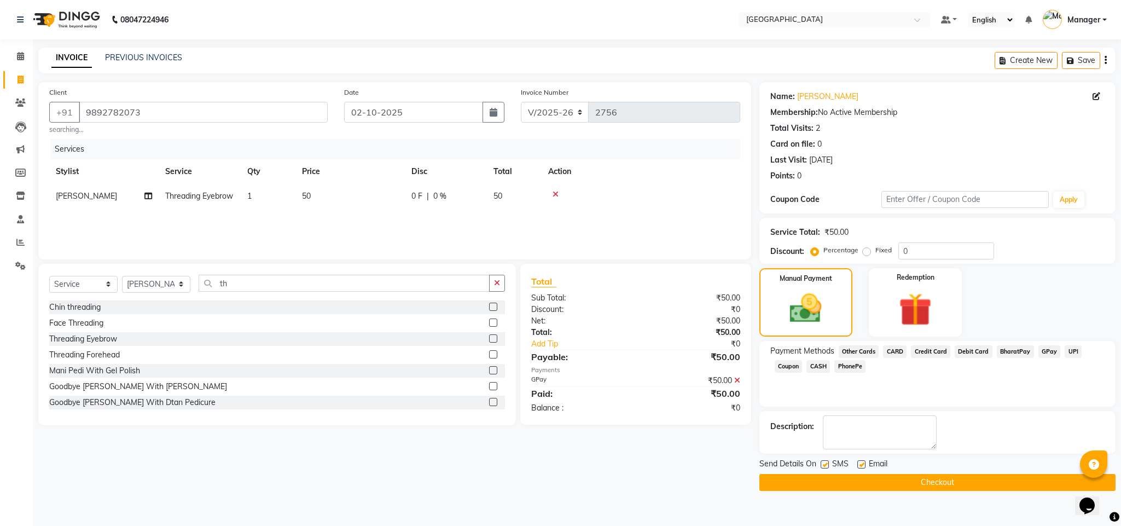
click at [1032, 479] on button "Checkout" at bounding box center [937, 482] width 356 height 17
